Goal: Register for event/course

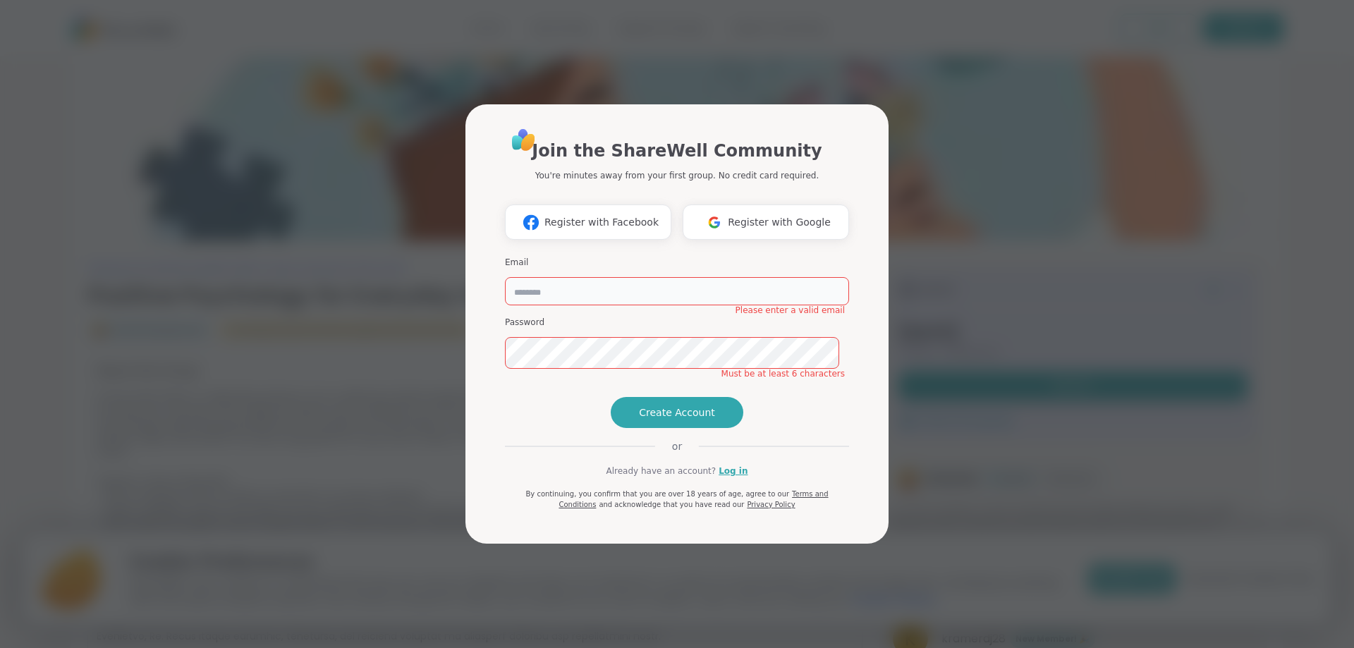
click at [561, 277] on input "email" at bounding box center [677, 291] width 344 height 28
type input "**********"
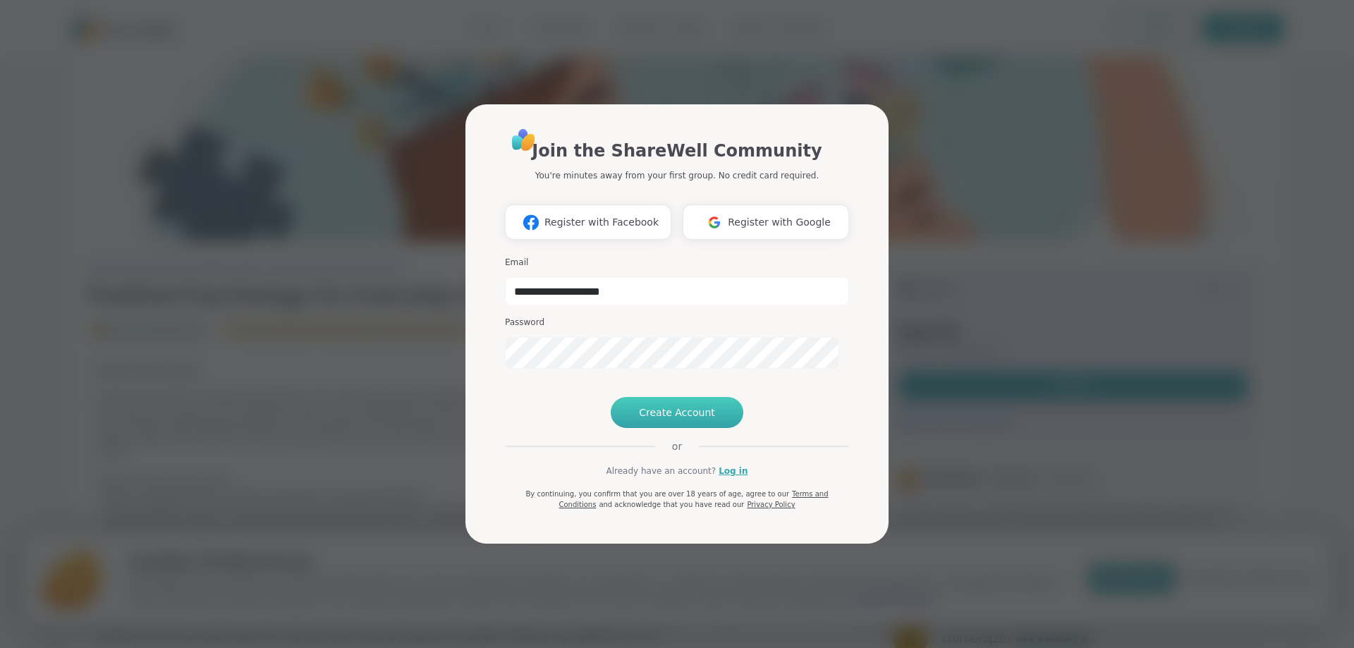
click at [691, 420] on span "Create Account" at bounding box center [677, 412] width 76 height 14
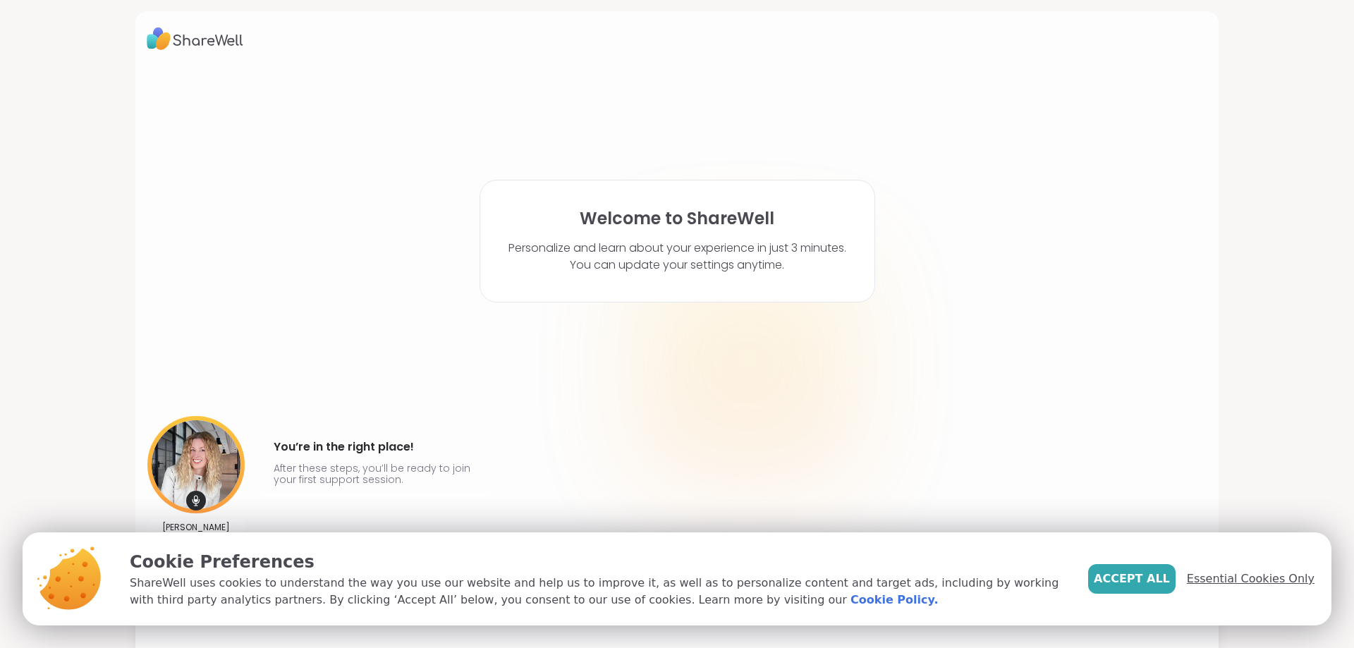
click at [1232, 570] on span "Essential Cookies Only" at bounding box center [1251, 578] width 128 height 17
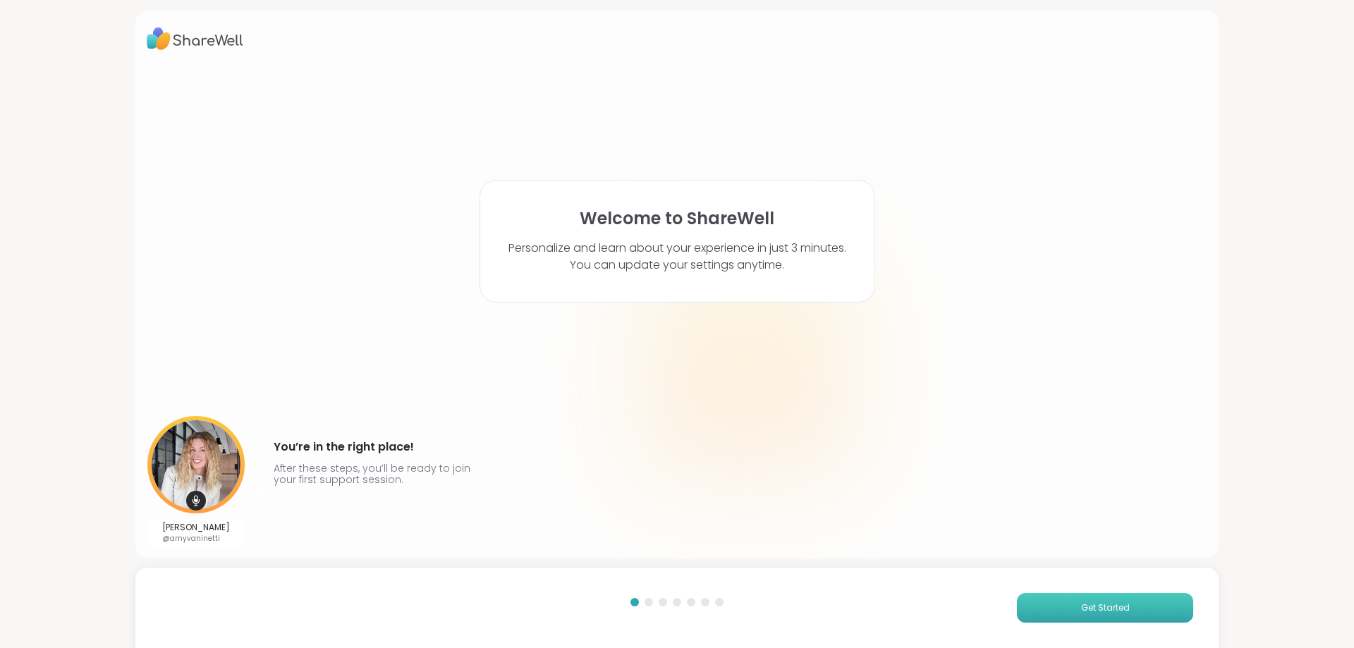
click at [1105, 601] on span "Get Started" at bounding box center [1105, 607] width 49 height 13
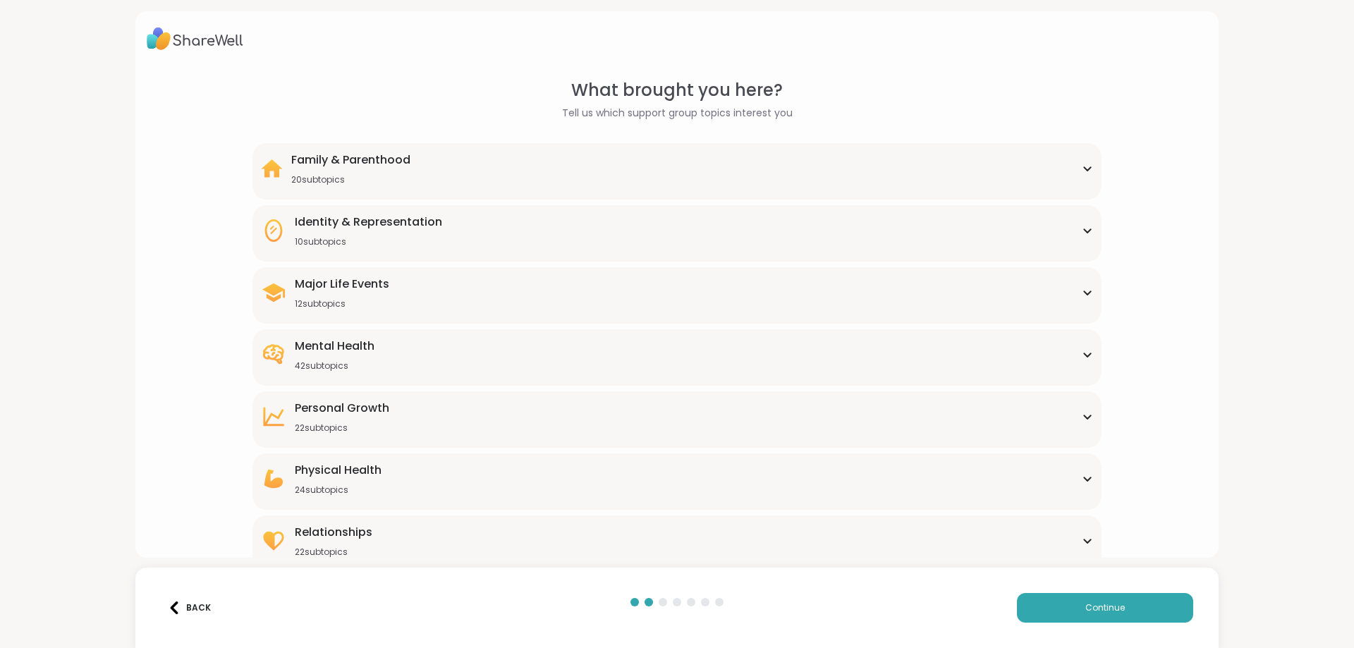
scroll to position [87, 0]
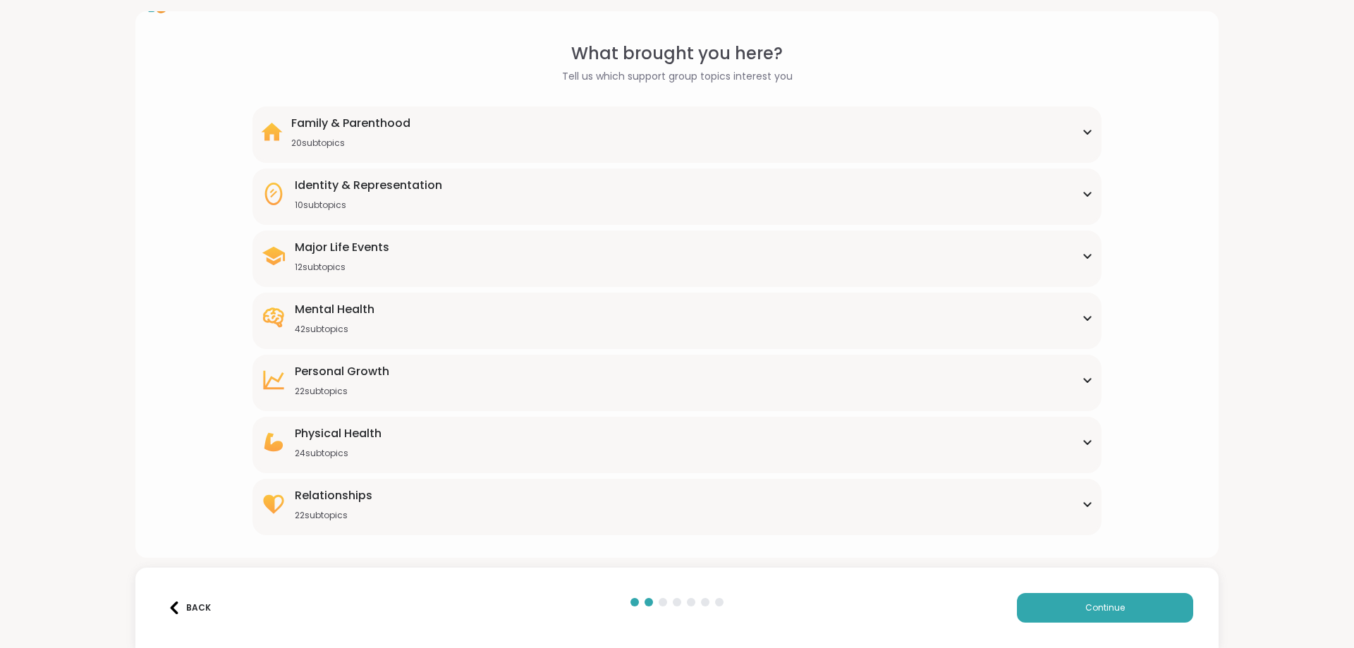
click at [494, 310] on div "Mental Health 42 subtopics" at bounding box center [676, 318] width 831 height 34
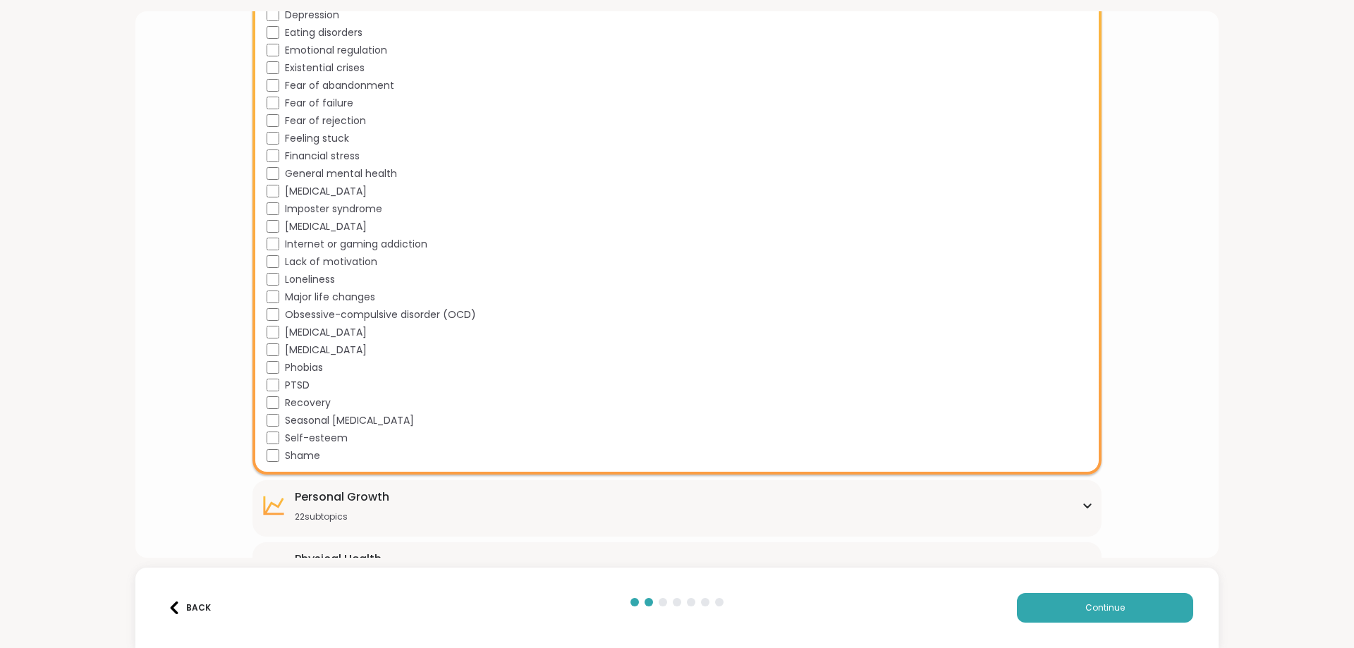
scroll to position [722, 0]
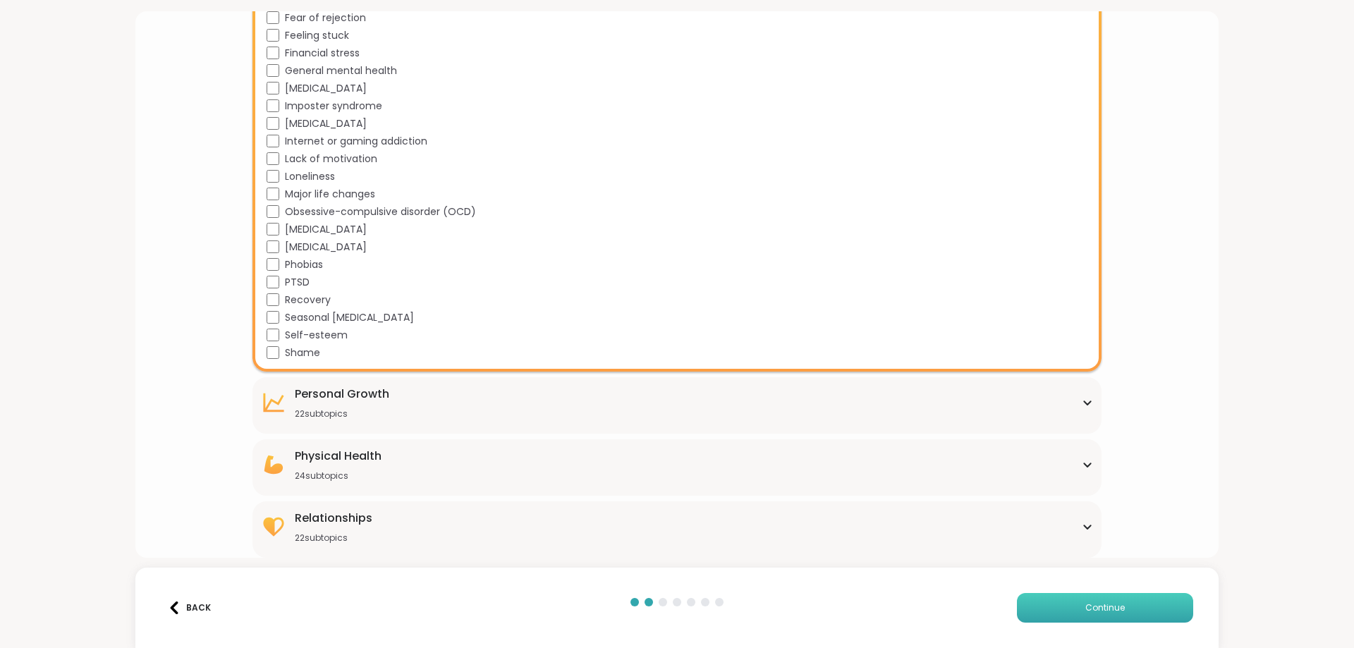
click at [1106, 607] on span "Continue" at bounding box center [1104, 607] width 39 height 13
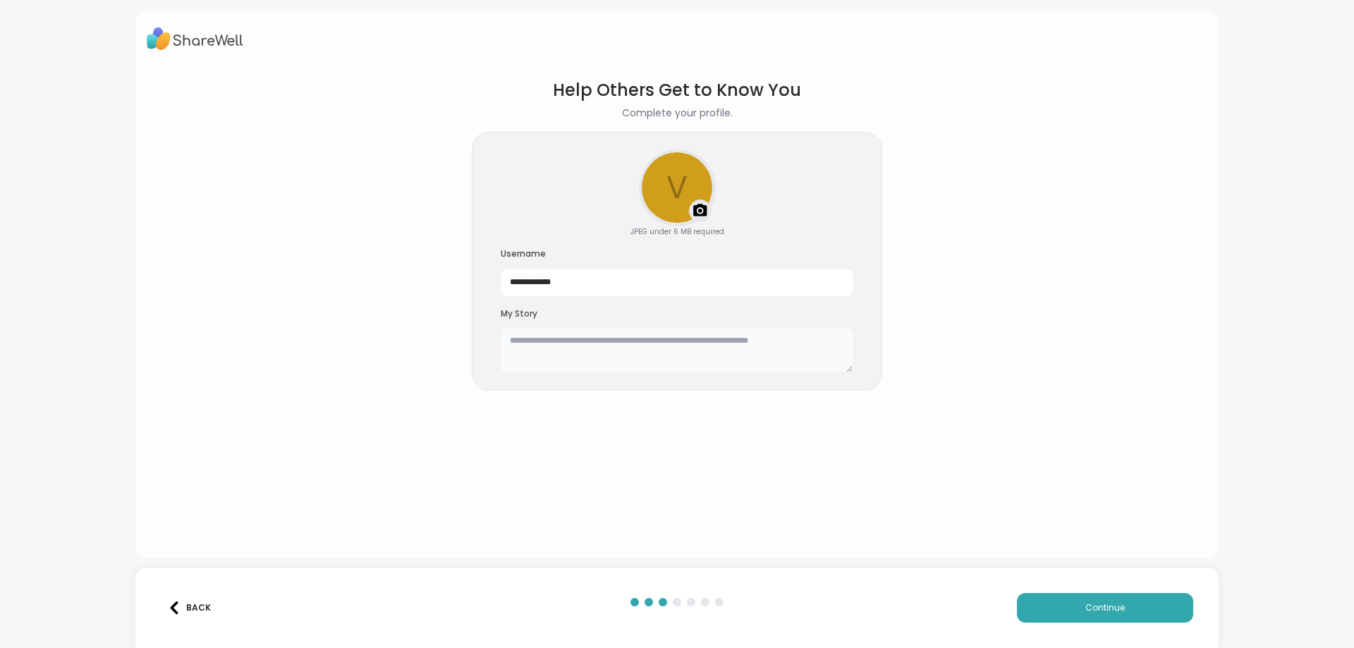
click at [547, 370] on textarea at bounding box center [677, 350] width 353 height 45
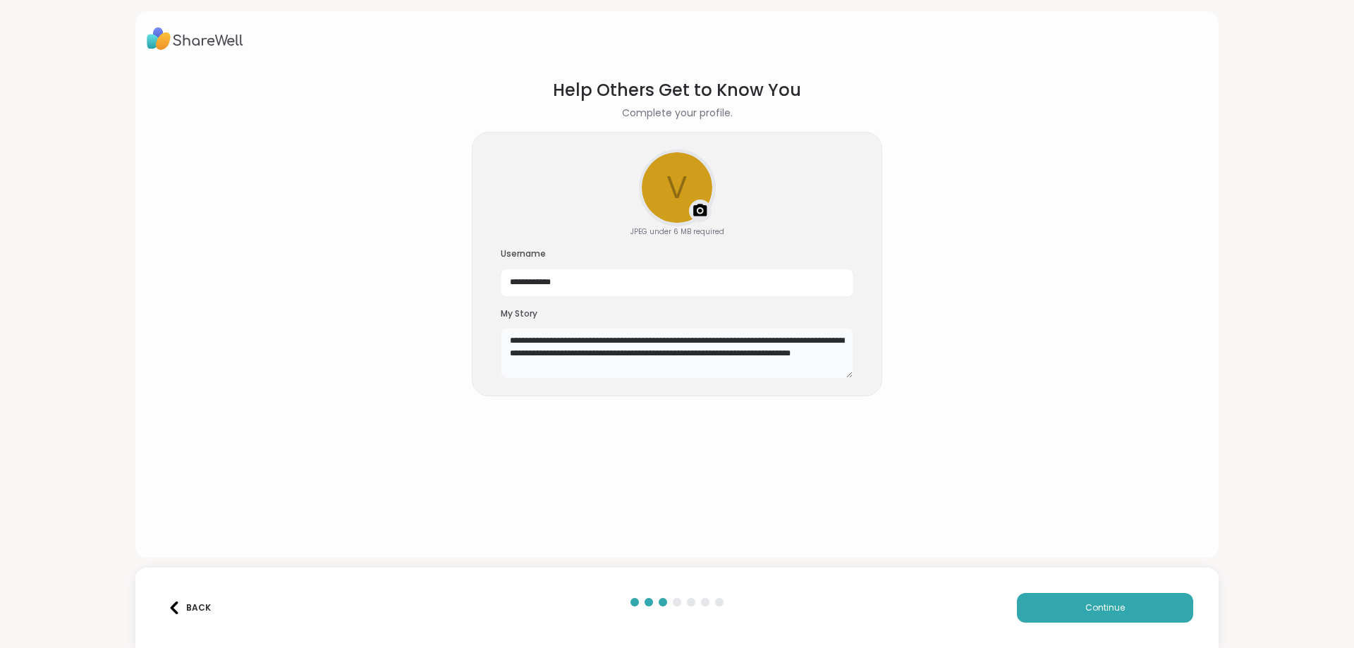
scroll to position [14, 0]
type textarea "**********"
click at [1096, 601] on span "Continue" at bounding box center [1104, 607] width 39 height 13
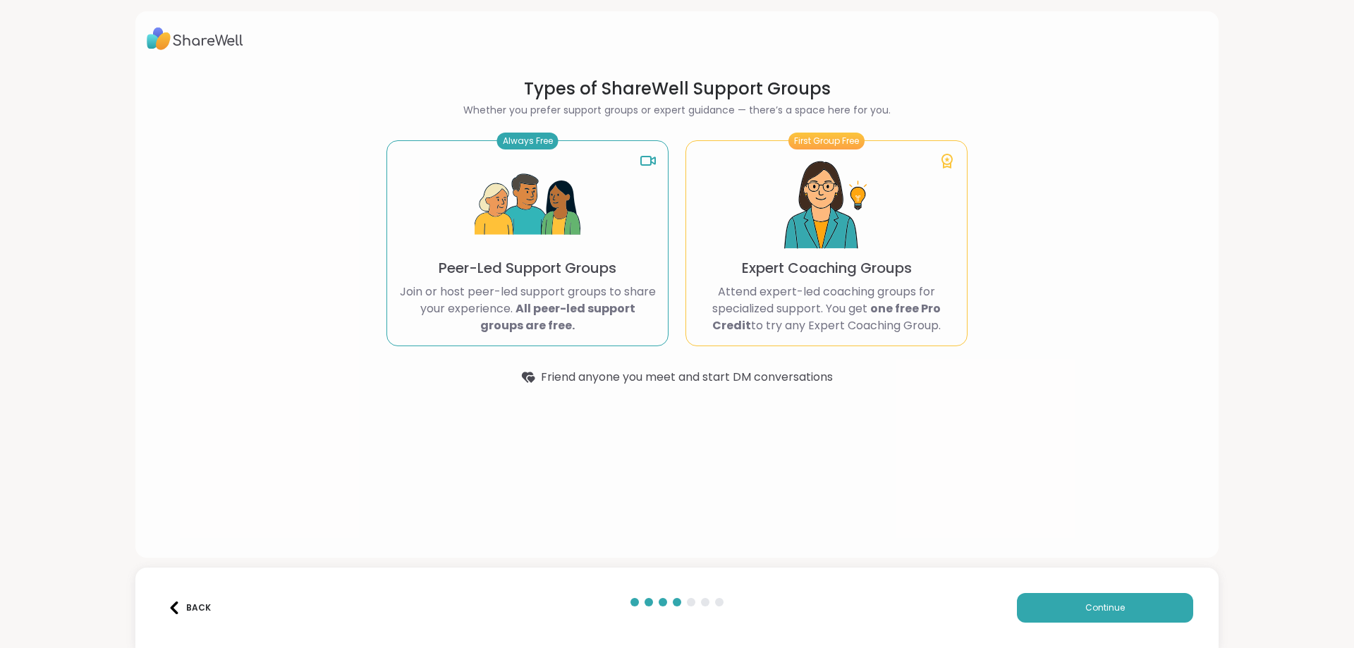
click at [522, 278] on p "Peer-Led Support Groups" at bounding box center [528, 268] width 178 height 20
click at [1090, 604] on span "Continue" at bounding box center [1104, 607] width 39 height 13
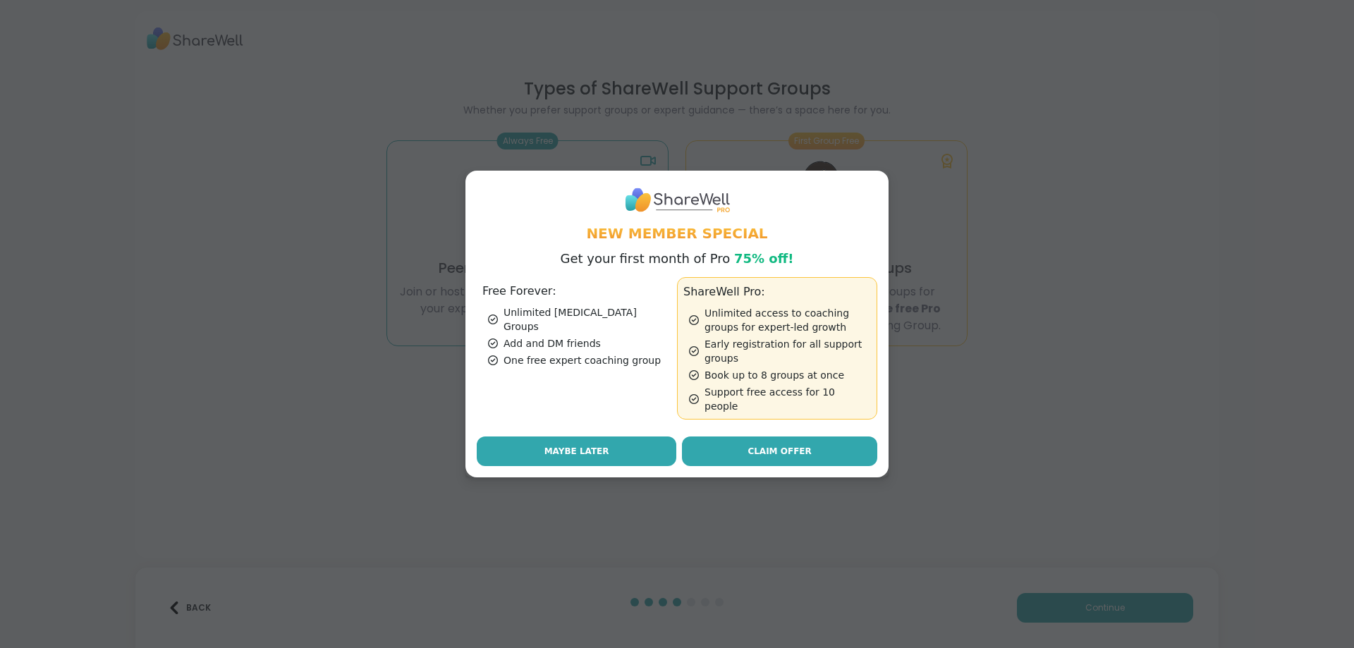
click at [596, 458] on span "Maybe Later" at bounding box center [576, 451] width 65 height 13
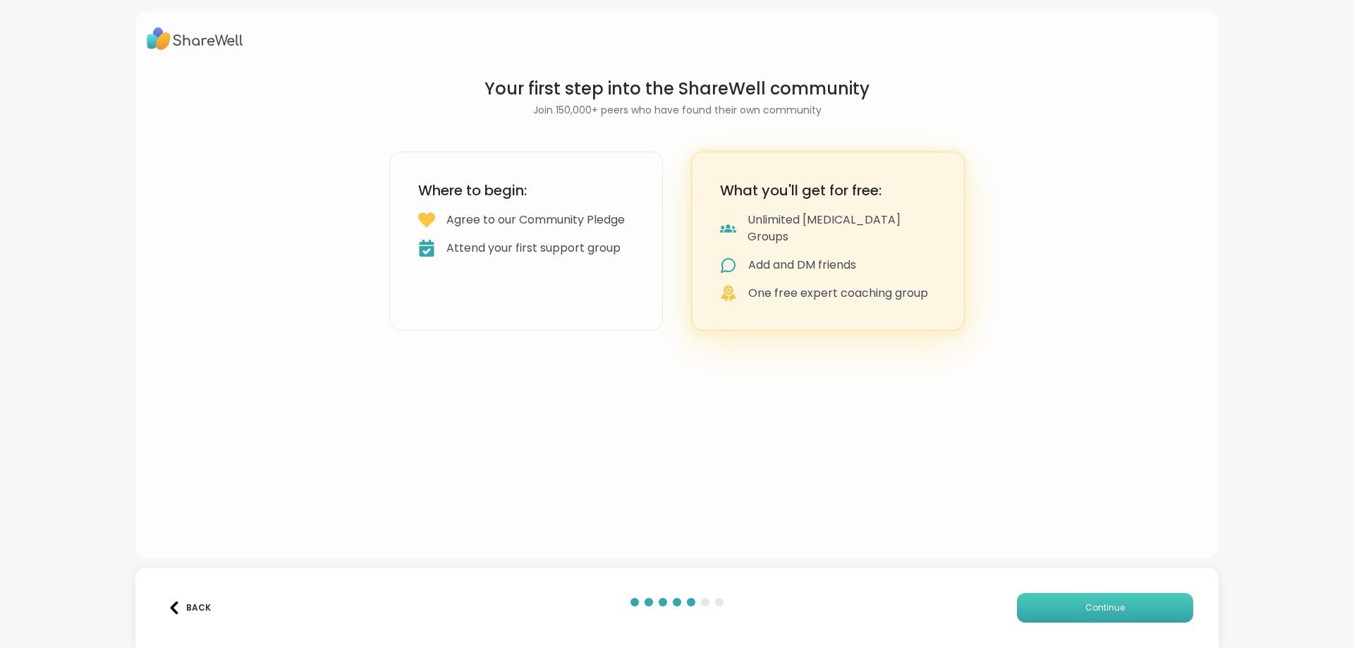
click at [1096, 601] on span "Continue" at bounding box center [1104, 607] width 39 height 13
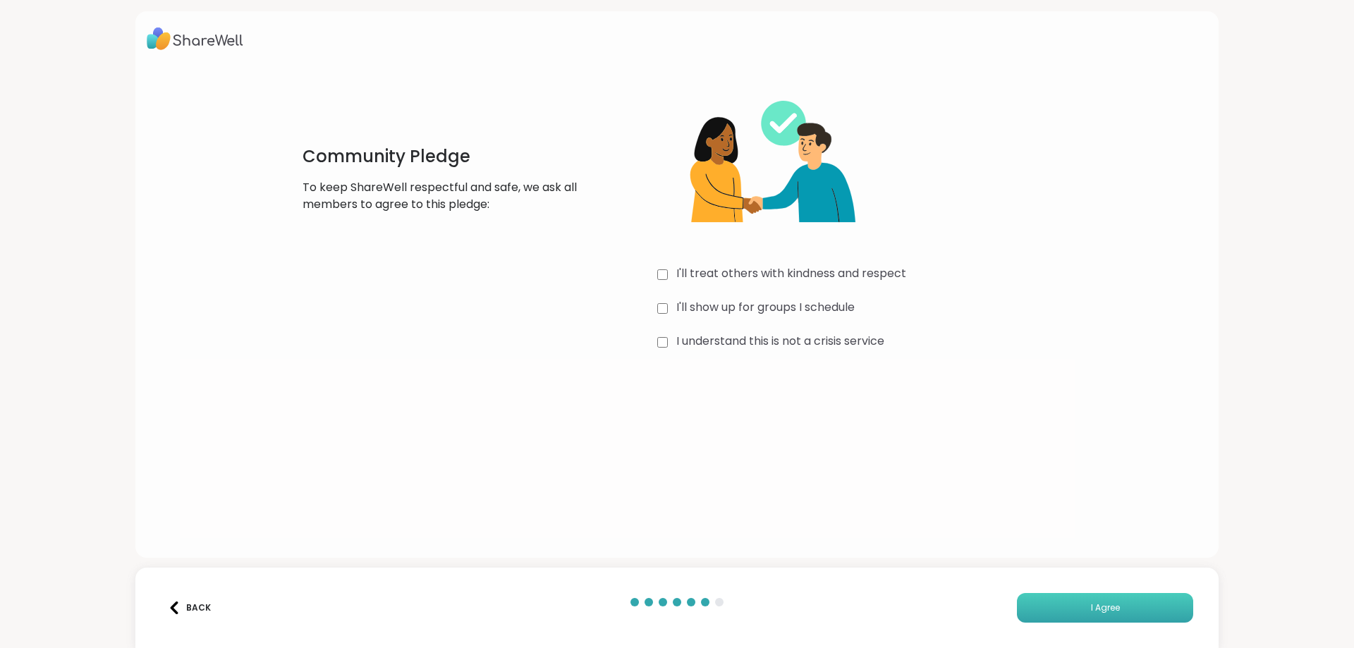
click at [1098, 601] on span "I Agree" at bounding box center [1105, 607] width 29 height 13
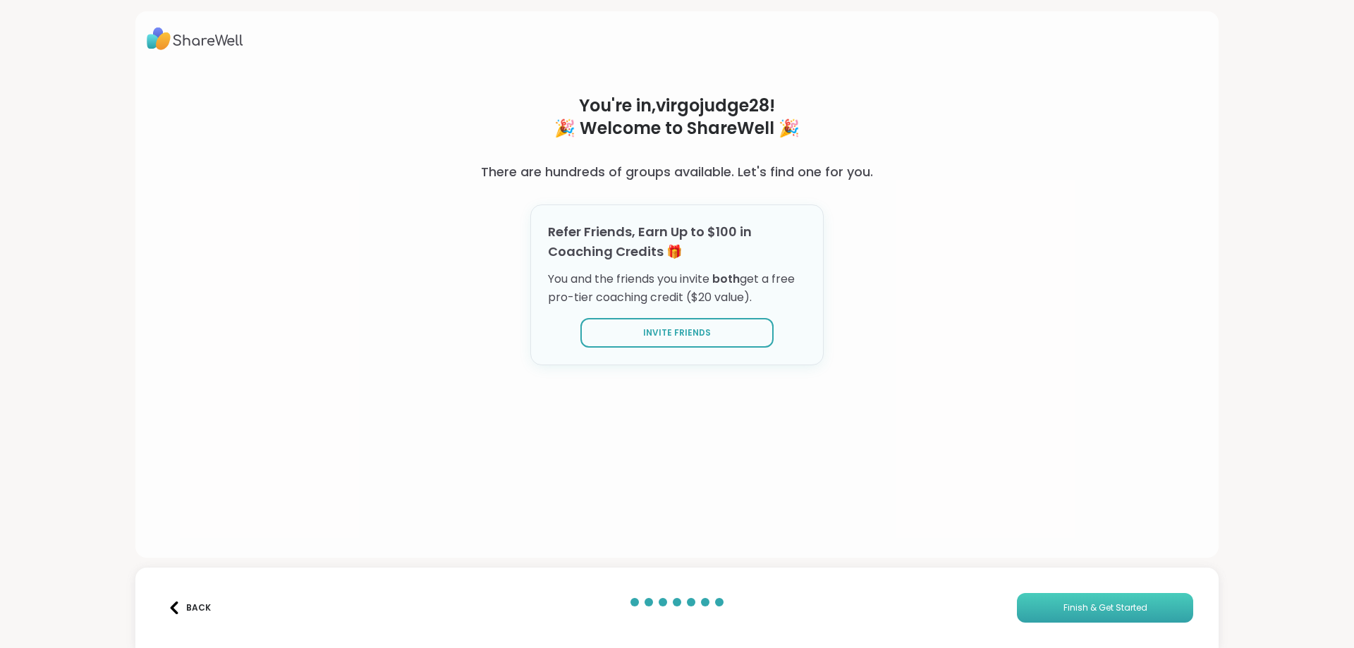
click at [1094, 603] on span "Finish & Get Started" at bounding box center [1105, 607] width 84 height 13
click at [1093, 604] on span "Finish & Get Started" at bounding box center [1105, 607] width 84 height 13
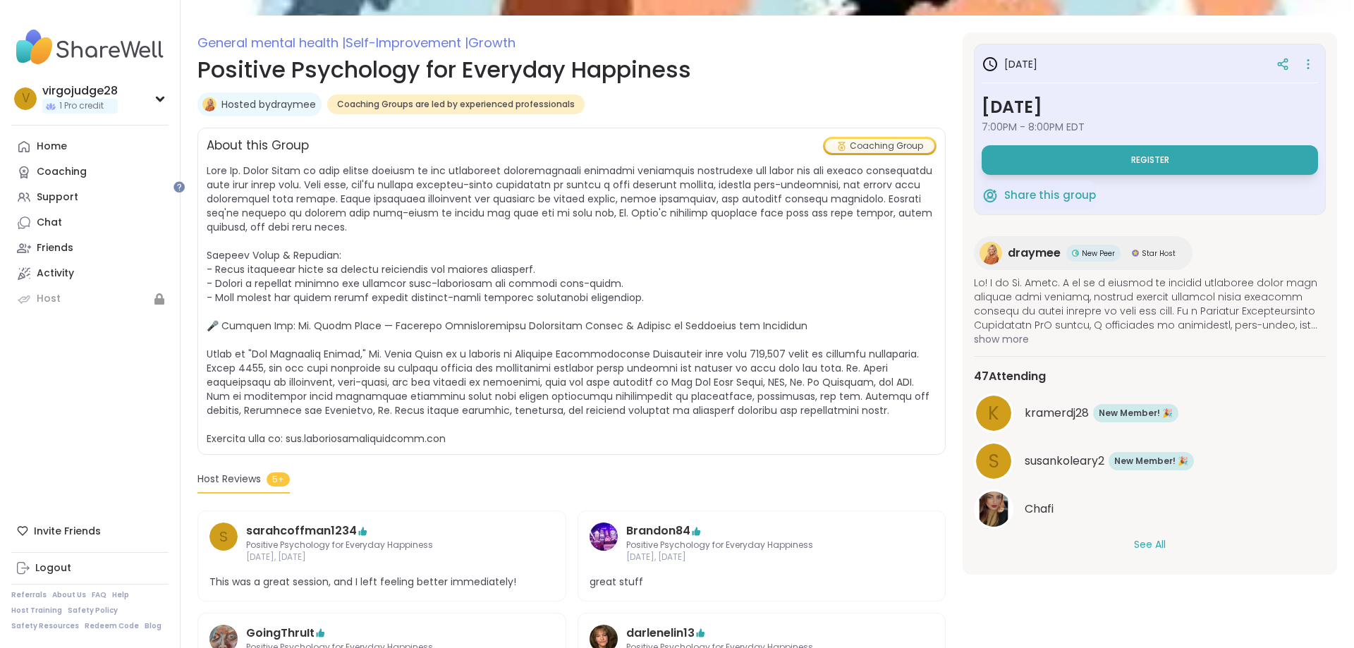
scroll to position [85, 0]
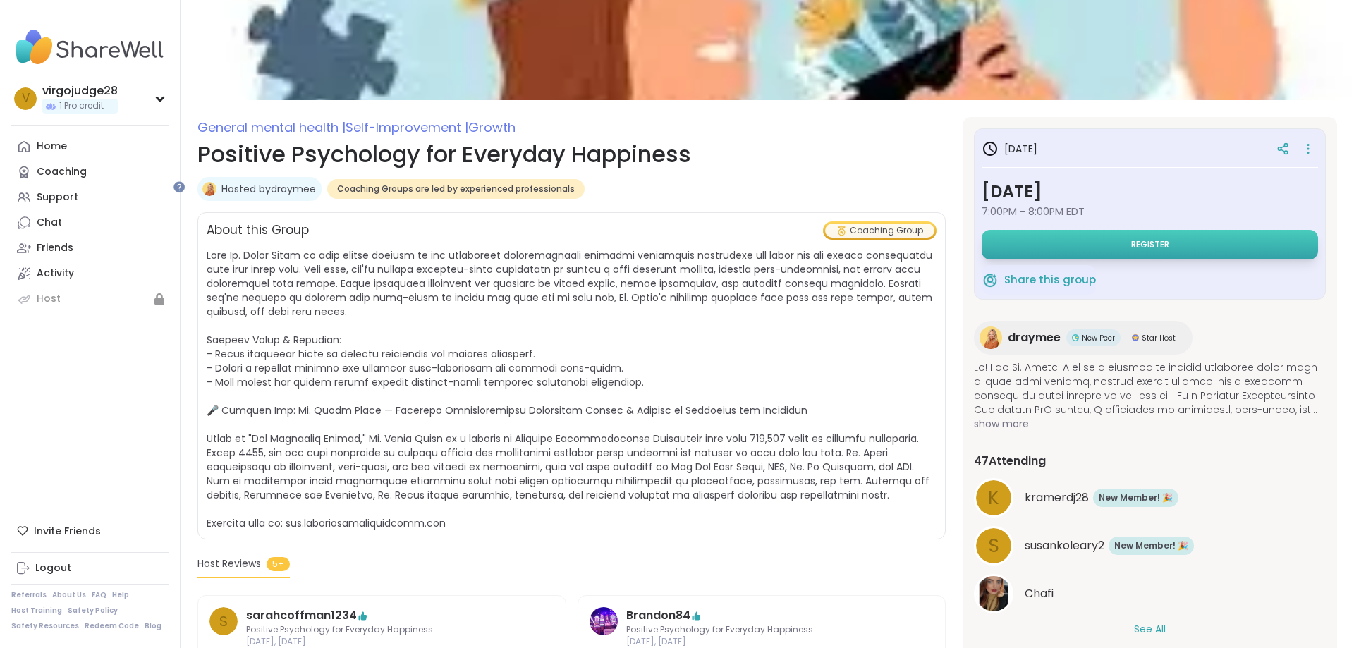
click at [1149, 250] on span "Register" at bounding box center [1150, 244] width 38 height 11
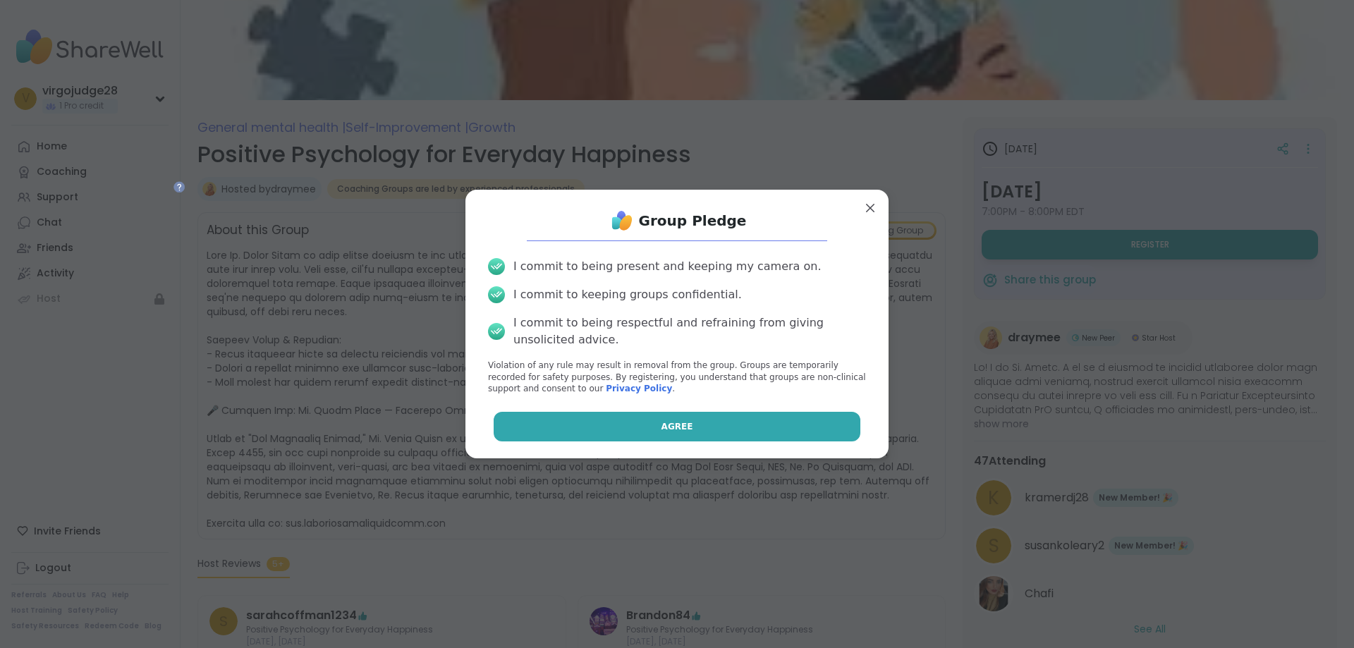
click at [690, 441] on button "Agree" at bounding box center [677, 427] width 367 height 30
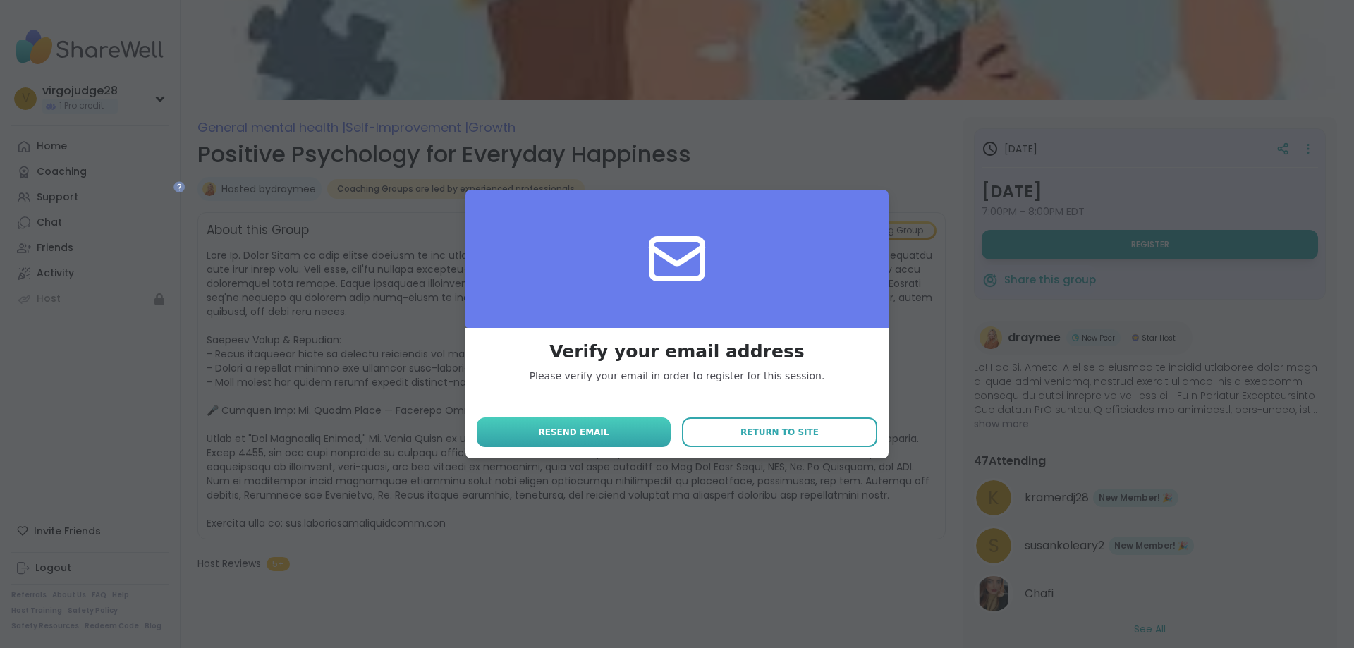
click at [627, 441] on button "Resend email" at bounding box center [574, 432] width 194 height 30
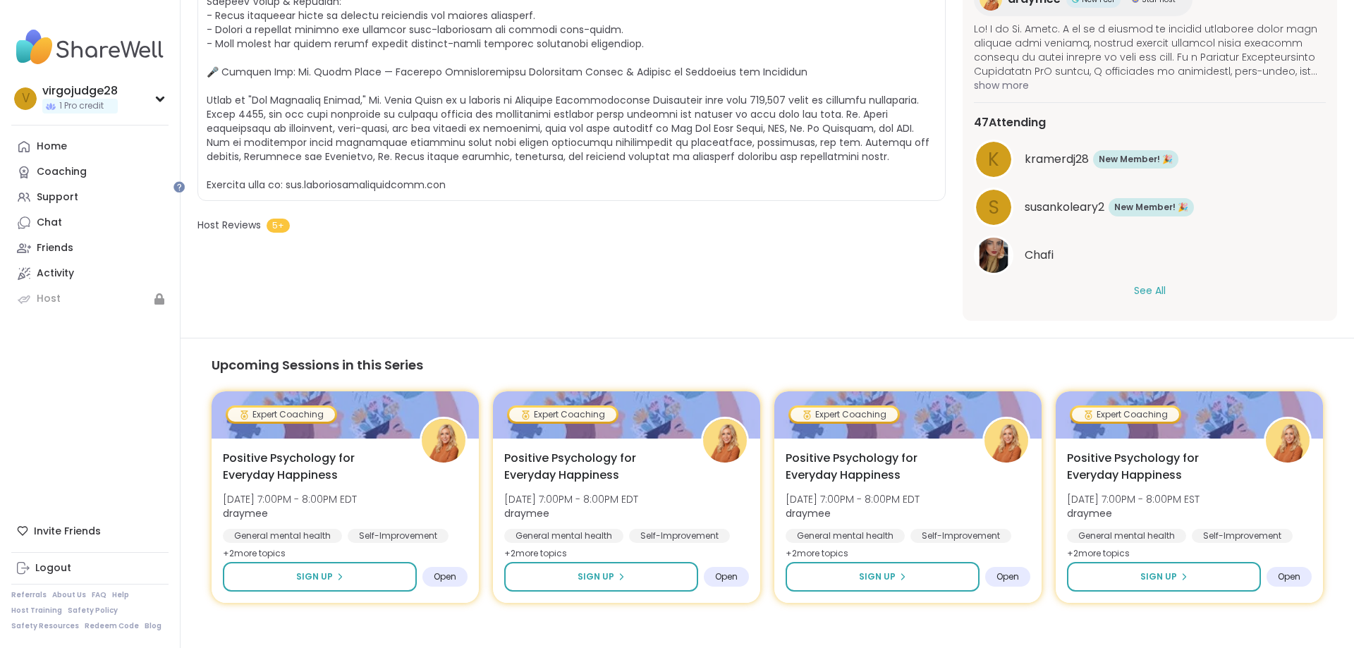
scroll to position [493, 0]
